Goal: Task Accomplishment & Management: Manage account settings

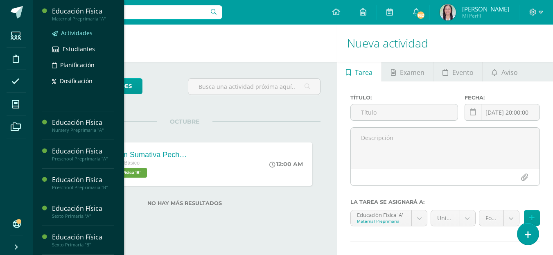
click at [78, 32] on span "Actividades" at bounding box center [77, 33] width 32 height 8
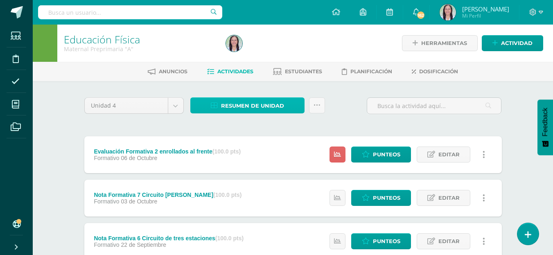
click at [275, 106] on span "Resumen de unidad" at bounding box center [252, 105] width 63 height 15
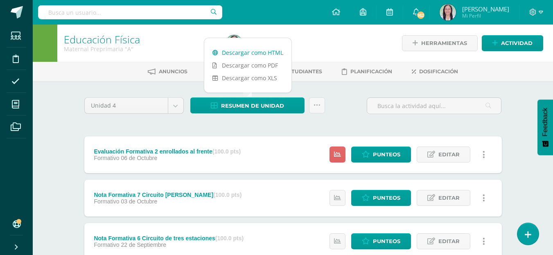
click at [260, 53] on link "Descargar como HTML" at bounding box center [247, 52] width 87 height 13
click at [385, 152] on span "Punteos" at bounding box center [386, 154] width 27 height 15
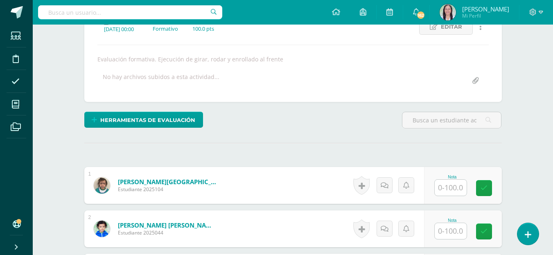
scroll to position [126, 0]
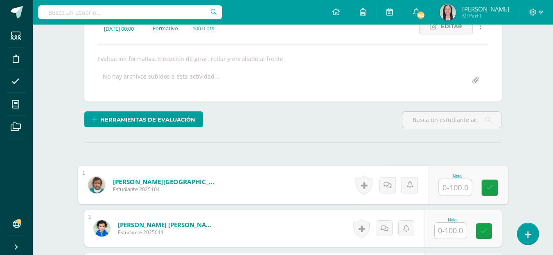
click at [457, 188] on input "text" at bounding box center [455, 187] width 33 height 16
type input "80"
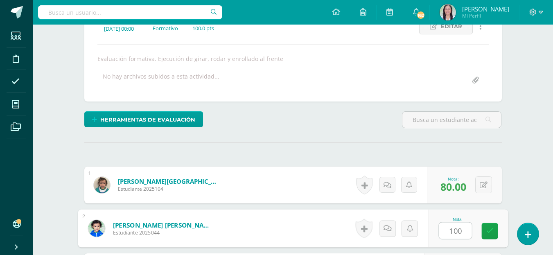
type input "100"
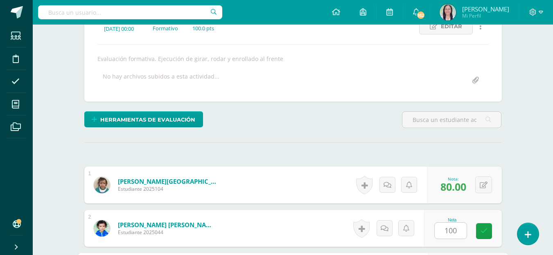
scroll to position [272, 0]
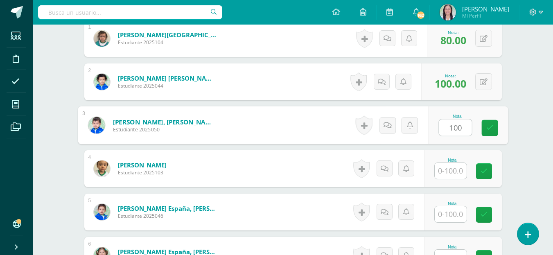
type input "100"
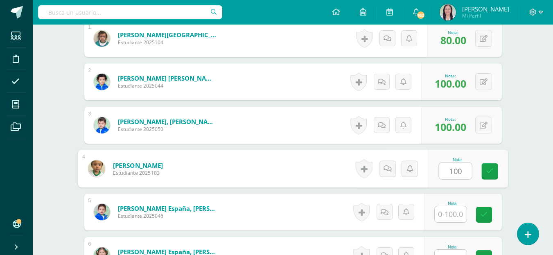
type input "100"
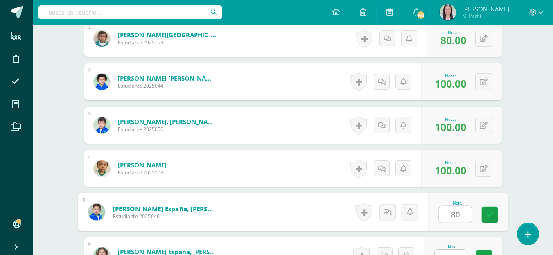
type input "80"
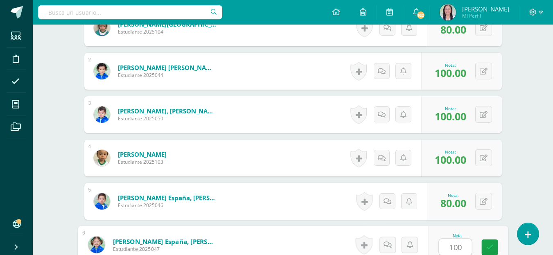
type input "100"
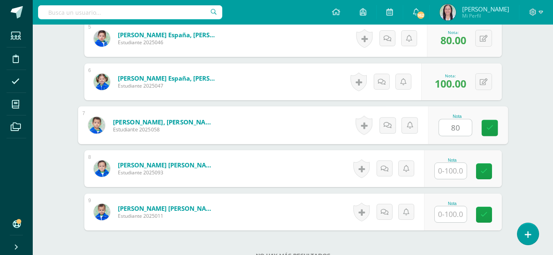
type input "80"
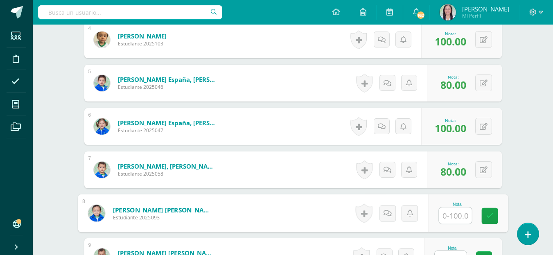
scroll to position [405, 0]
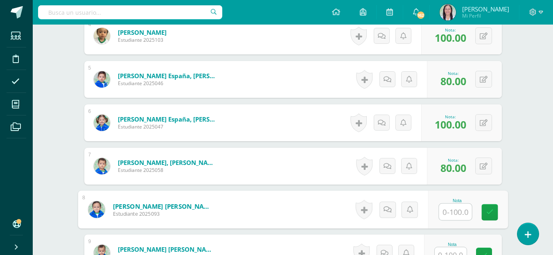
drag, startPoint x: 457, startPoint y: 214, endPoint x: 455, endPoint y: 218, distance: 4.2
click at [456, 217] on input "text" at bounding box center [455, 212] width 33 height 16
type input "100"
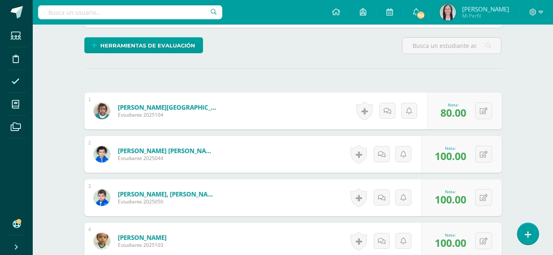
scroll to position [65, 0]
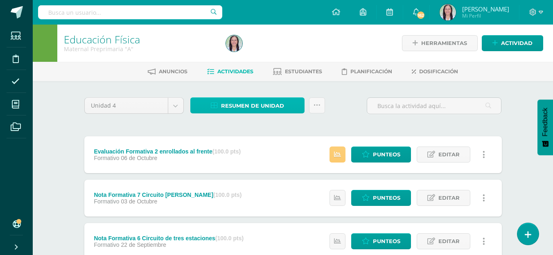
click at [272, 103] on span "Resumen de unidad" at bounding box center [252, 105] width 63 height 15
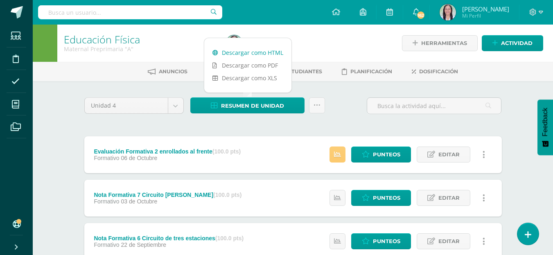
click at [257, 53] on link "Descargar como HTML" at bounding box center [247, 52] width 87 height 13
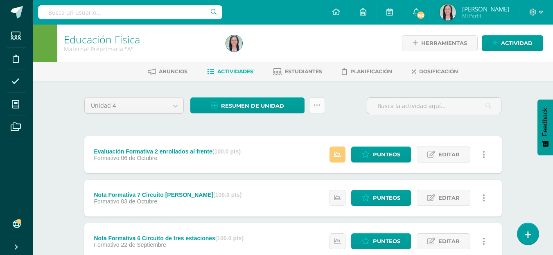
click at [315, 104] on icon at bounding box center [316, 105] width 7 height 7
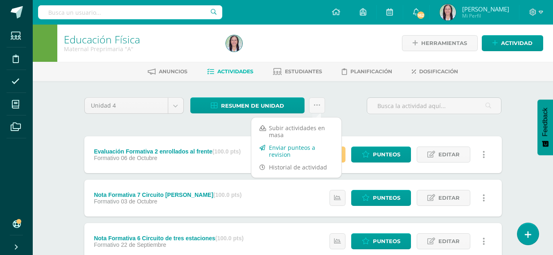
click at [286, 148] on link "Enviar punteos a revision" at bounding box center [296, 151] width 90 height 20
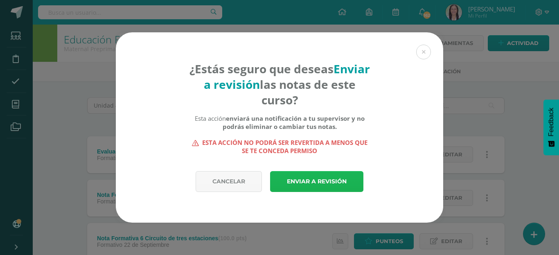
click at [325, 179] on link "Enviar a revisión" at bounding box center [316, 181] width 93 height 21
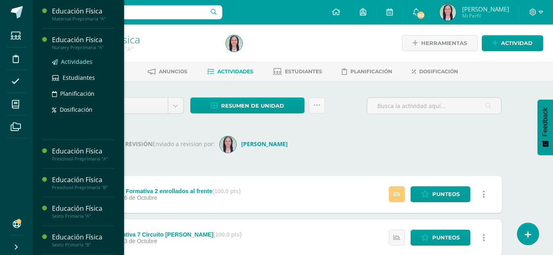
click at [80, 61] on span "Actividades" at bounding box center [77, 62] width 32 height 8
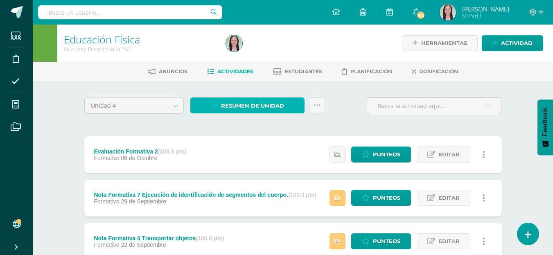
click at [278, 104] on span "Resumen de unidad" at bounding box center [252, 105] width 63 height 15
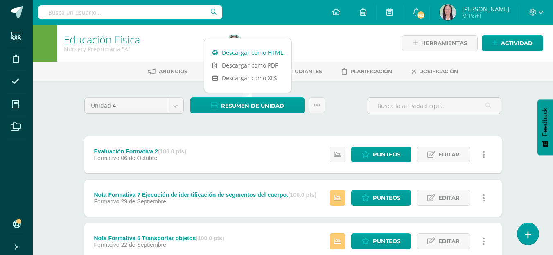
click at [257, 53] on link "Descargar como HTML" at bounding box center [247, 52] width 87 height 13
click at [316, 105] on icon at bounding box center [316, 105] width 7 height 7
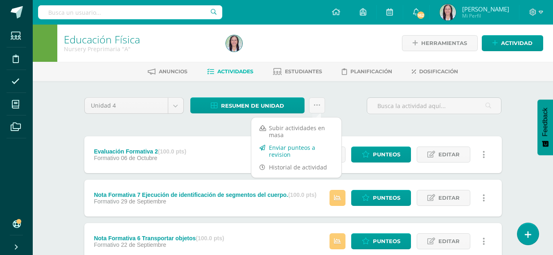
drag, startPoint x: 279, startPoint y: 146, endPoint x: 279, endPoint y: 142, distance: 4.1
click at [279, 146] on link "Enviar punteos a revision" at bounding box center [296, 151] width 90 height 20
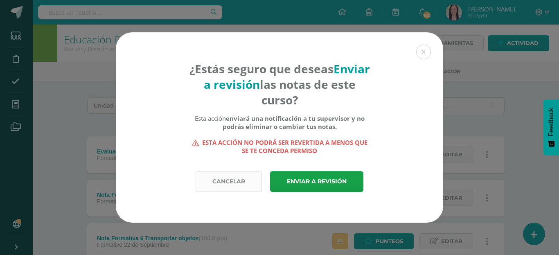
click at [236, 179] on link "Cancelar" at bounding box center [229, 181] width 66 height 21
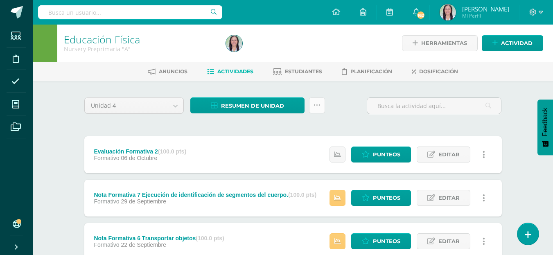
click at [319, 105] on icon at bounding box center [316, 105] width 7 height 7
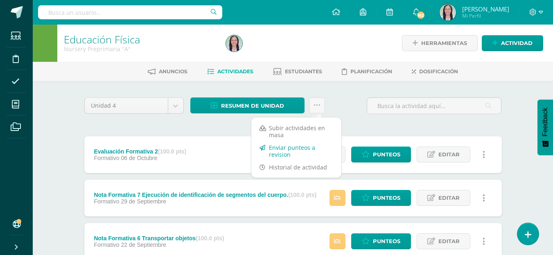
click at [284, 148] on link "Enviar punteos a revision" at bounding box center [296, 151] width 90 height 20
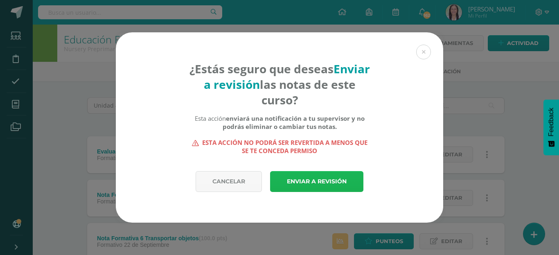
click at [337, 178] on link "Enviar a revisión" at bounding box center [316, 181] width 93 height 21
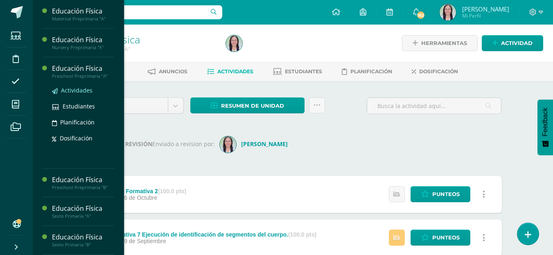
click at [84, 88] on span "Actividades" at bounding box center [77, 90] width 32 height 8
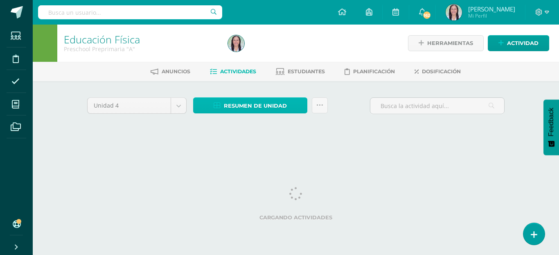
click at [272, 104] on span "Resumen de unidad" at bounding box center [255, 105] width 63 height 15
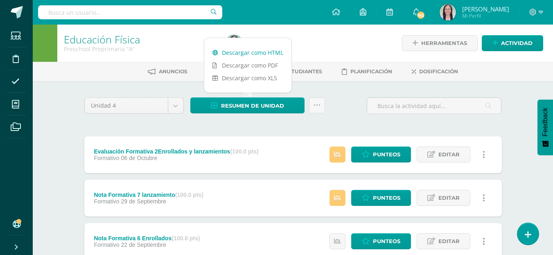
click at [257, 52] on link "Descargar como HTML" at bounding box center [247, 52] width 87 height 13
click at [321, 105] on link at bounding box center [317, 105] width 16 height 16
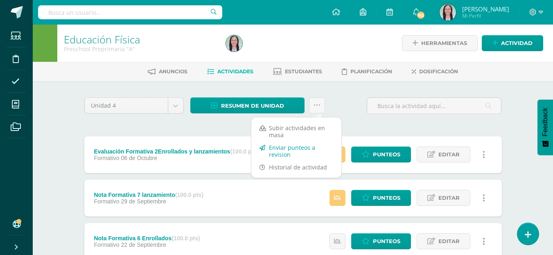
click at [279, 149] on link "Enviar punteos a revision" at bounding box center [296, 151] width 90 height 20
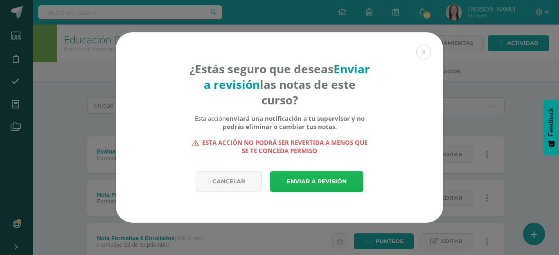
drag, startPoint x: 318, startPoint y: 178, endPoint x: 318, endPoint y: 171, distance: 7.4
click at [320, 178] on link "Enviar a revisión" at bounding box center [316, 181] width 93 height 21
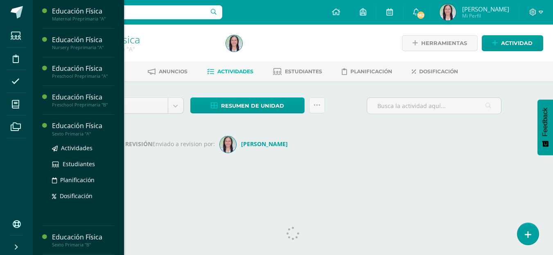
drag, startPoint x: 71, startPoint y: 148, endPoint x: 97, endPoint y: 154, distance: 26.5
click at [71, 146] on span "Actividades" at bounding box center [77, 148] width 32 height 8
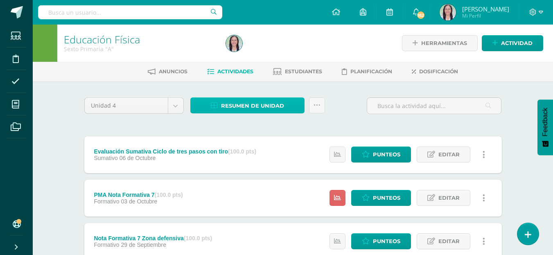
click at [277, 106] on span "Resumen de unidad" at bounding box center [252, 105] width 63 height 15
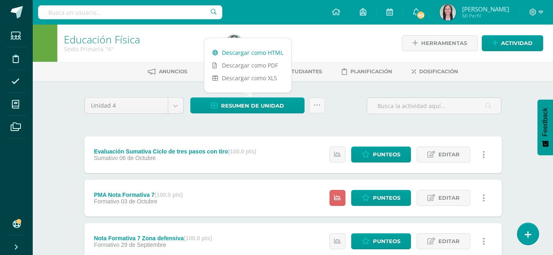
click at [257, 52] on link "Descargar como HTML" at bounding box center [247, 52] width 87 height 13
click at [318, 107] on icon at bounding box center [316, 105] width 7 height 7
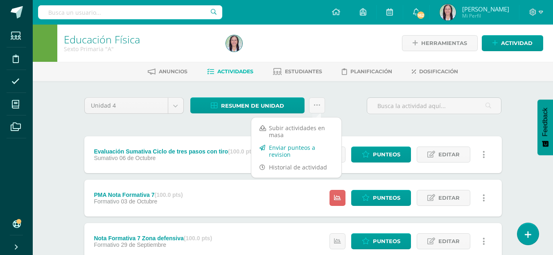
click at [296, 147] on link "Enviar punteos a revision" at bounding box center [296, 151] width 90 height 20
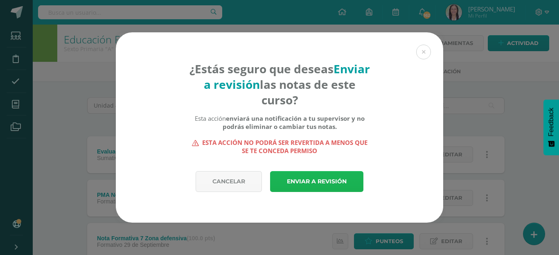
click at [320, 180] on link "Enviar a revisión" at bounding box center [316, 181] width 93 height 21
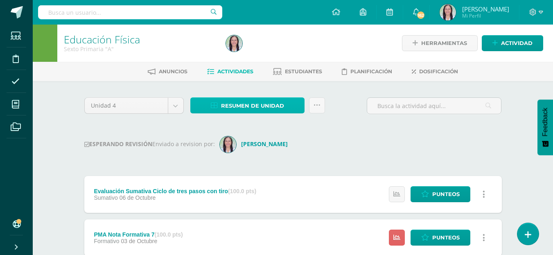
click at [261, 105] on span "Resumen de unidad" at bounding box center [252, 105] width 63 height 15
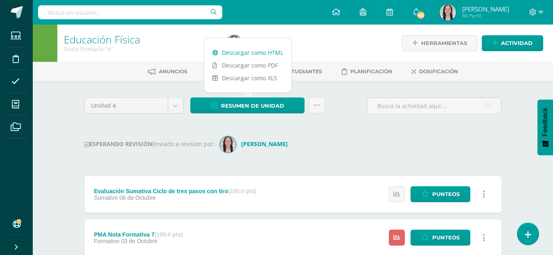
click at [257, 54] on link "Descargar como HTML" at bounding box center [247, 52] width 87 height 13
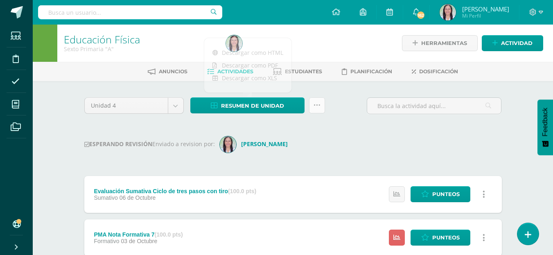
drag, startPoint x: 318, startPoint y: 108, endPoint x: 318, endPoint y: 103, distance: 4.9
click at [318, 107] on icon at bounding box center [316, 105] width 7 height 7
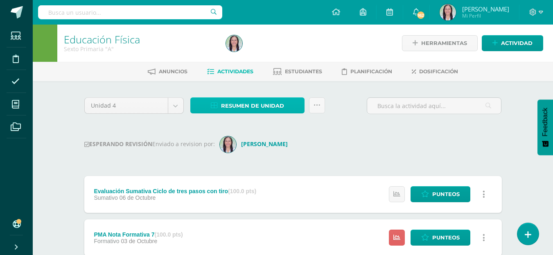
click at [288, 104] on link "Resumen de unidad" at bounding box center [247, 105] width 114 height 16
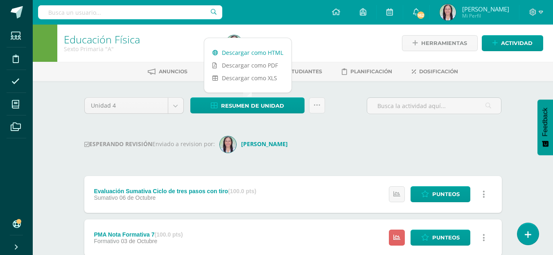
click at [271, 52] on link "Descargar como HTML" at bounding box center [247, 52] width 87 height 13
drag, startPoint x: 317, startPoint y: 106, endPoint x: 321, endPoint y: 106, distance: 4.2
click at [317, 106] on icon at bounding box center [316, 105] width 7 height 7
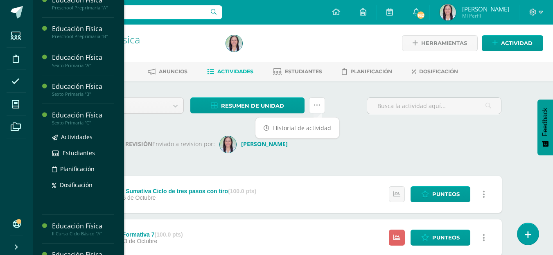
scroll to position [85, 0]
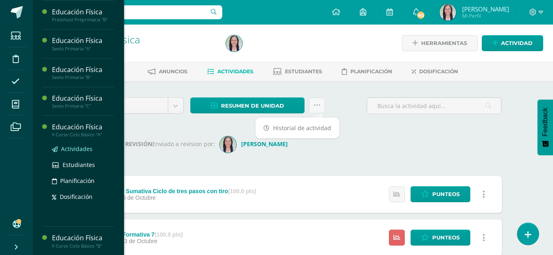
click at [80, 149] on span "Actividades" at bounding box center [77, 149] width 32 height 8
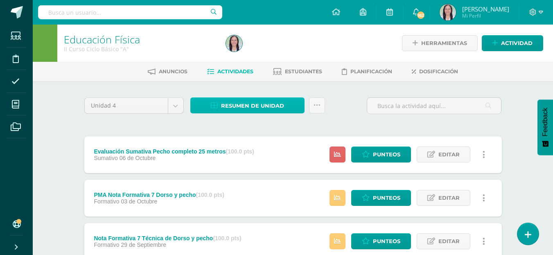
click at [294, 107] on link "Resumen de unidad" at bounding box center [247, 105] width 114 height 16
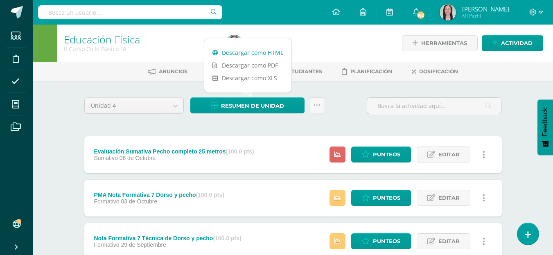
click at [265, 52] on link "Descargar como HTML" at bounding box center [247, 52] width 87 height 13
click at [318, 104] on icon at bounding box center [316, 105] width 7 height 7
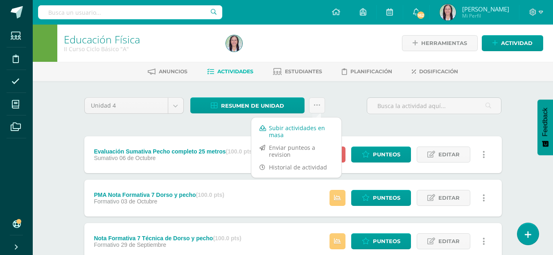
click at [277, 128] on link "Subir actividades en masa" at bounding box center [296, 132] width 90 height 20
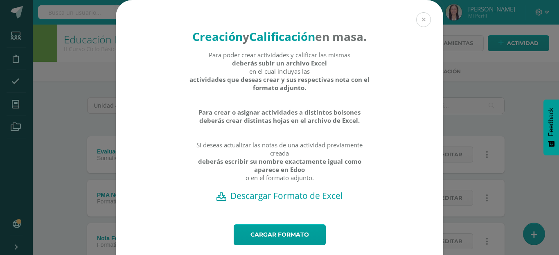
click at [422, 18] on button at bounding box center [423, 19] width 15 height 15
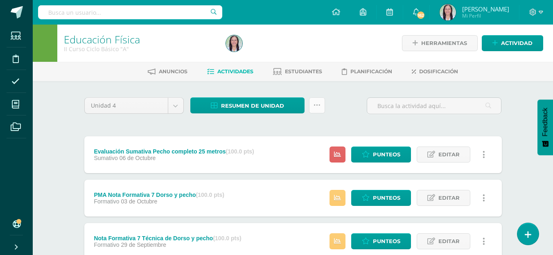
click at [323, 103] on link at bounding box center [317, 105] width 16 height 16
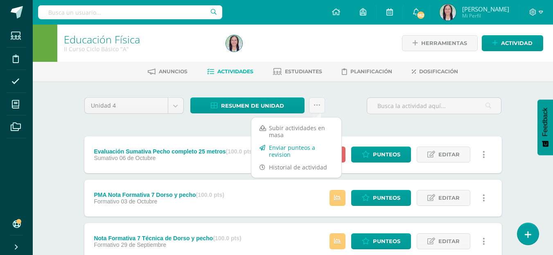
click at [287, 147] on link "Enviar punteos a revision" at bounding box center [296, 151] width 90 height 20
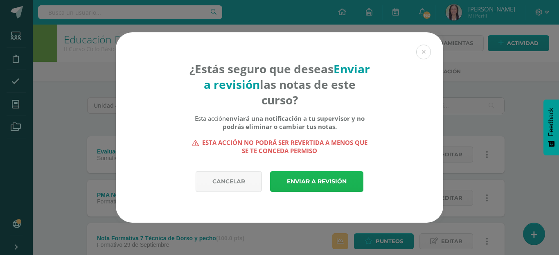
click at [330, 181] on link "Enviar a revisión" at bounding box center [316, 181] width 93 height 21
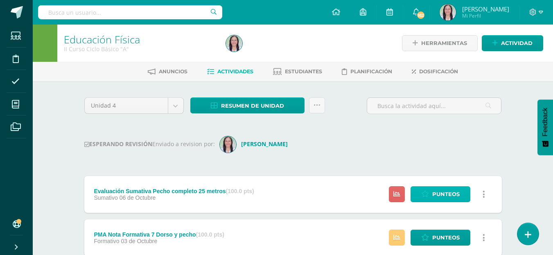
click at [444, 194] on span "Punteos" at bounding box center [445, 194] width 27 height 15
